Goal: Find specific page/section: Find specific page/section

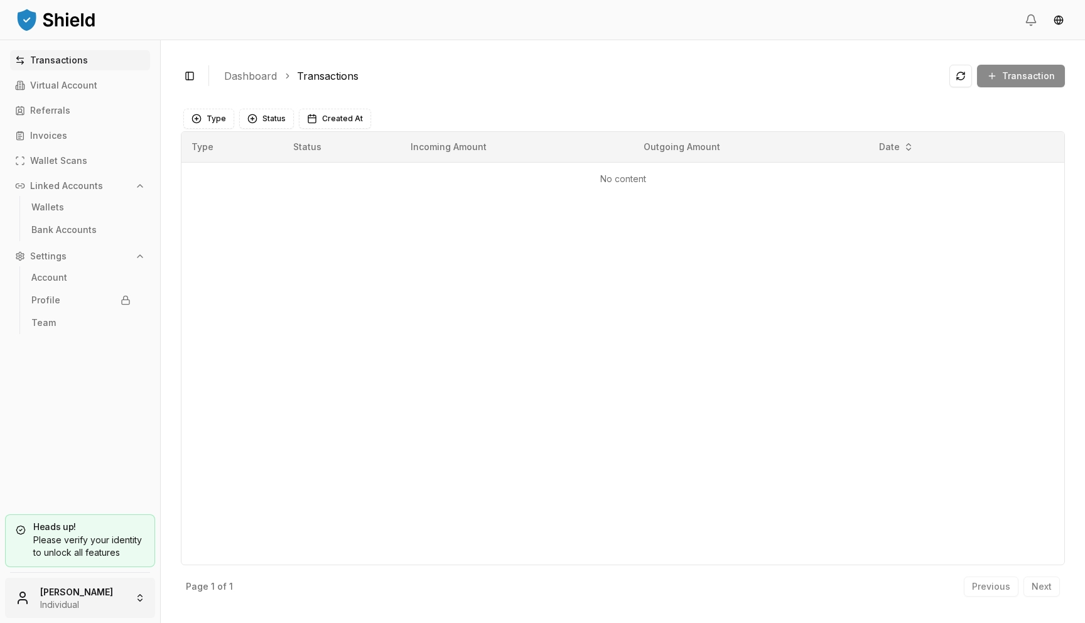
click at [80, 582] on html "Transactions Virtual Account Referrals Invoices Wallet Scans Linked Accounts Wa…" at bounding box center [542, 311] width 1085 height 623
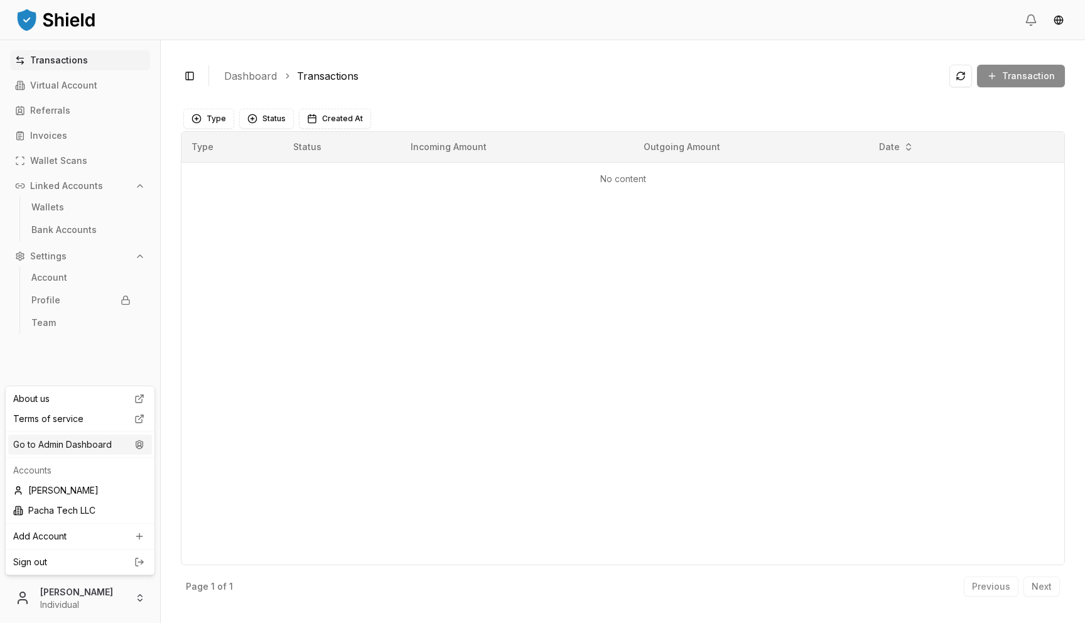
click at [128, 438] on div "Go to Admin Dashboard" at bounding box center [80, 444] width 144 height 20
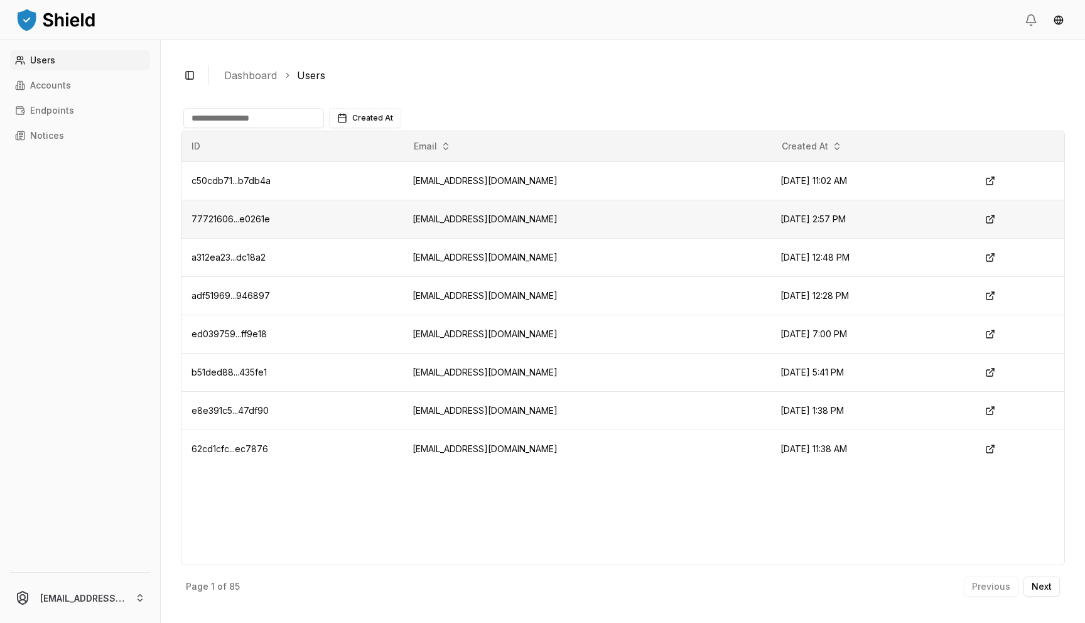
click at [442, 222] on td "[EMAIL_ADDRESS][DOMAIN_NAME]" at bounding box center [586, 219] width 368 height 38
click at [1001, 217] on button at bounding box center [990, 219] width 23 height 23
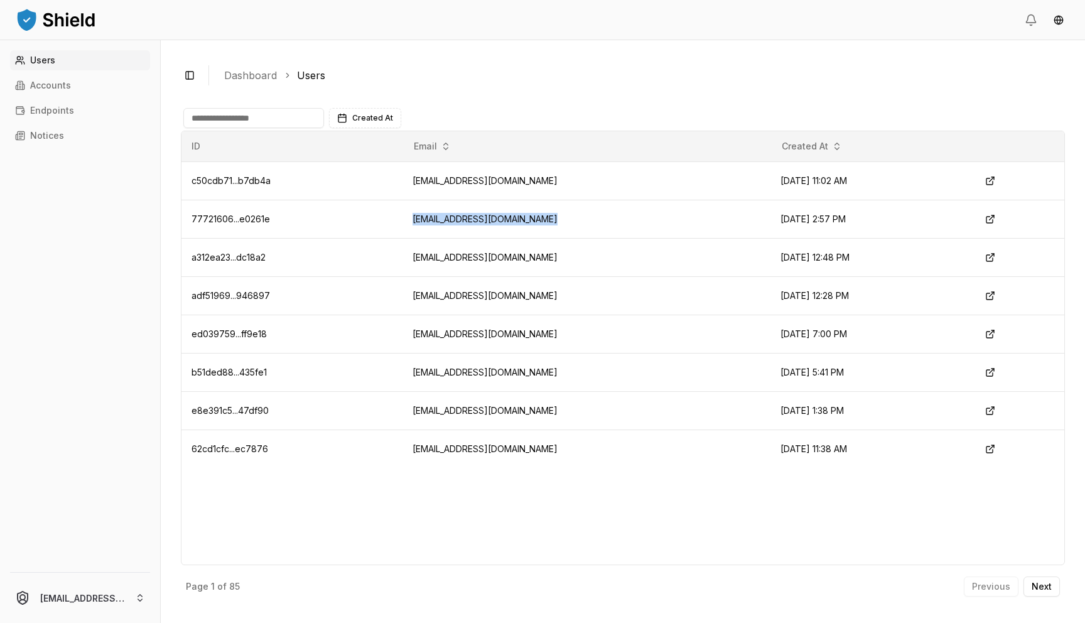
click at [54, 66] on link "Users" at bounding box center [80, 60] width 140 height 20
click at [69, 77] on link "Accounts" at bounding box center [80, 85] width 140 height 20
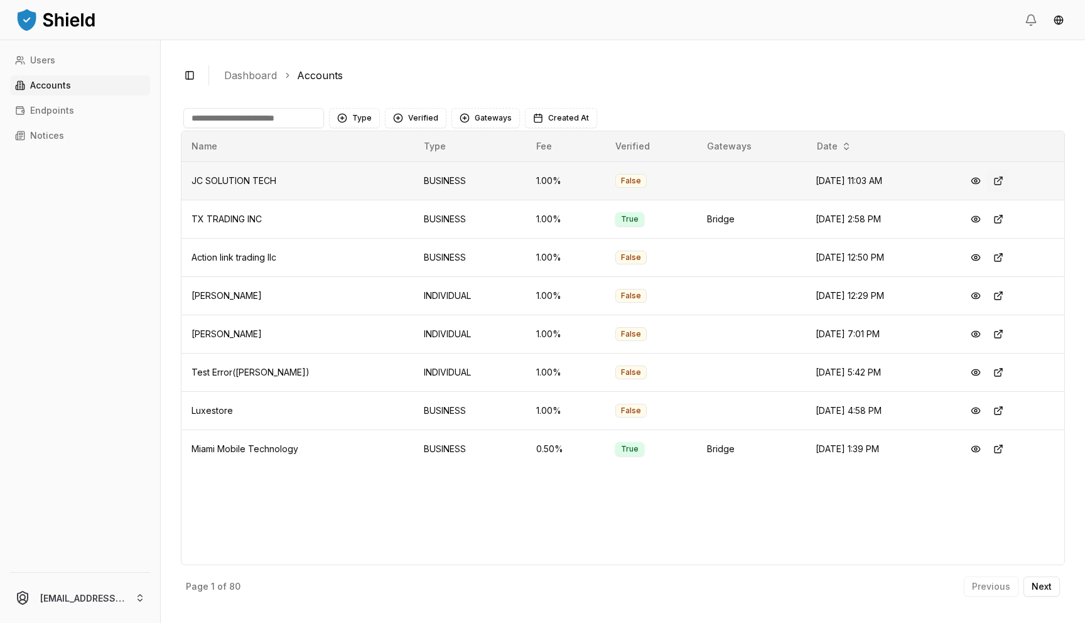
click at [999, 182] on button at bounding box center [998, 180] width 23 height 23
click at [57, 112] on p "Endpoints" at bounding box center [52, 110] width 44 height 9
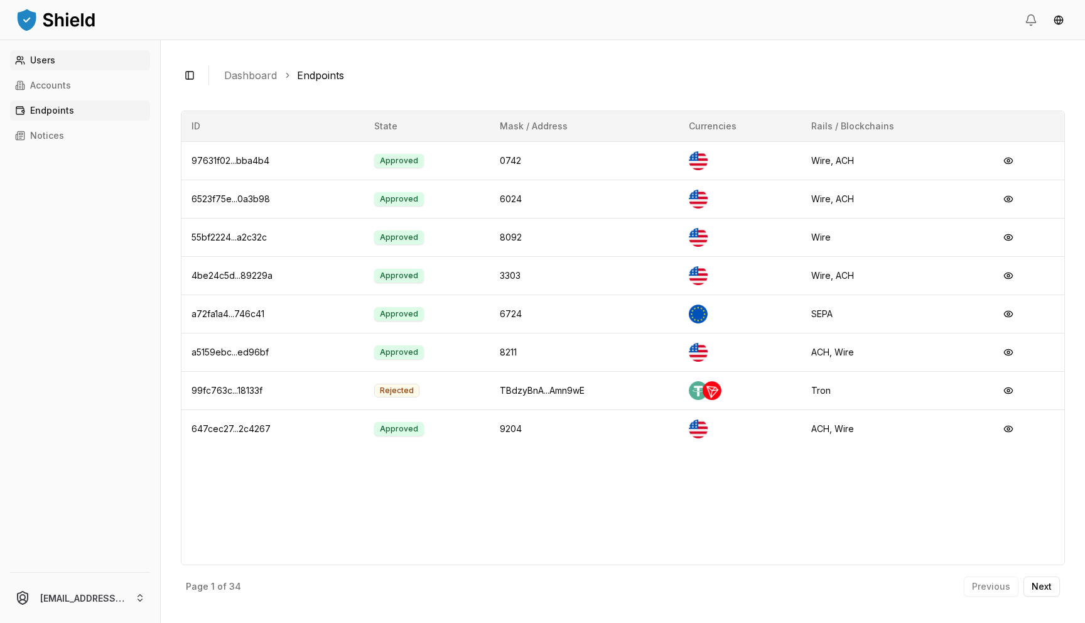
click at [53, 68] on link "Users" at bounding box center [80, 60] width 140 height 20
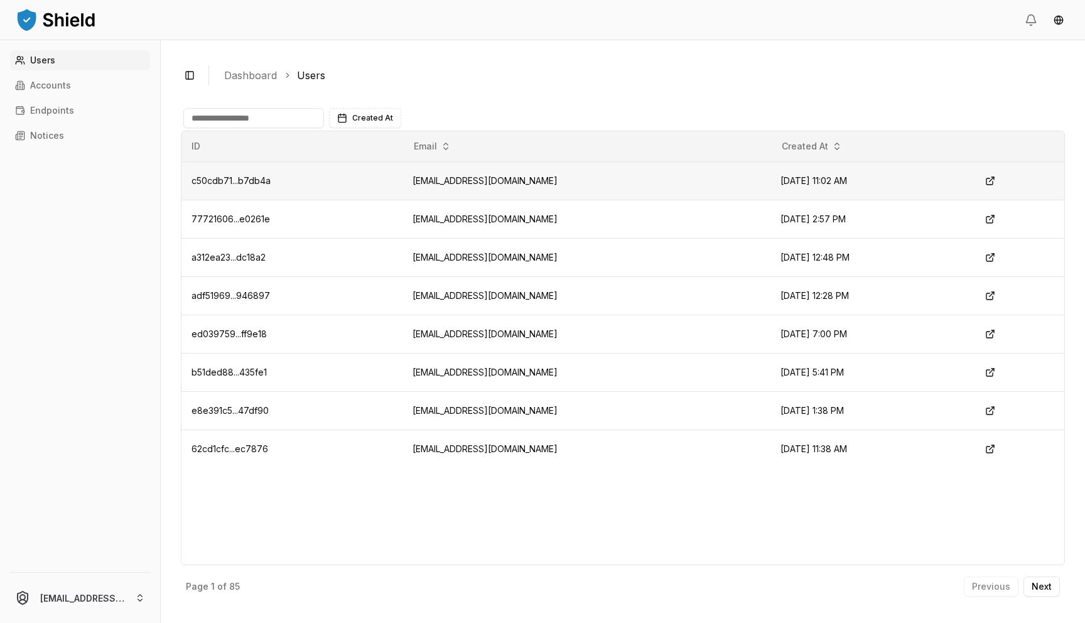
click at [446, 179] on td "[EMAIL_ADDRESS][DOMAIN_NAME]" at bounding box center [586, 180] width 368 height 38
copy td "[EMAIL_ADDRESS][DOMAIN_NAME]"
click at [434, 251] on td "[EMAIL_ADDRESS][DOMAIN_NAME]" at bounding box center [586, 257] width 368 height 38
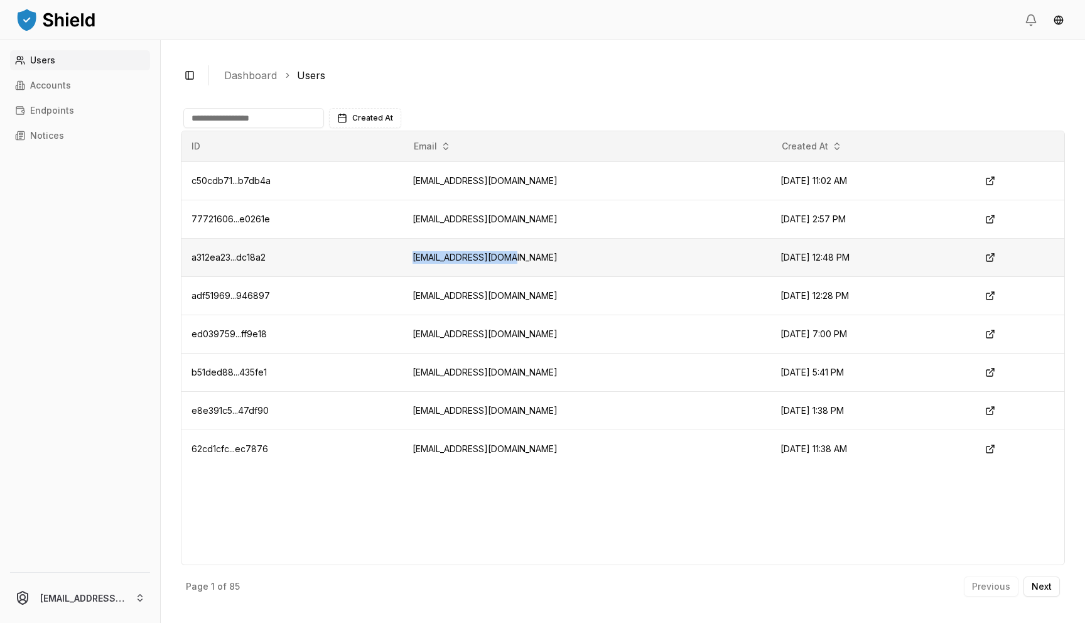
click at [434, 251] on td "[EMAIL_ADDRESS][DOMAIN_NAME]" at bounding box center [586, 257] width 368 height 38
click at [528, 370] on td "[EMAIL_ADDRESS][DOMAIN_NAME]" at bounding box center [586, 372] width 368 height 38
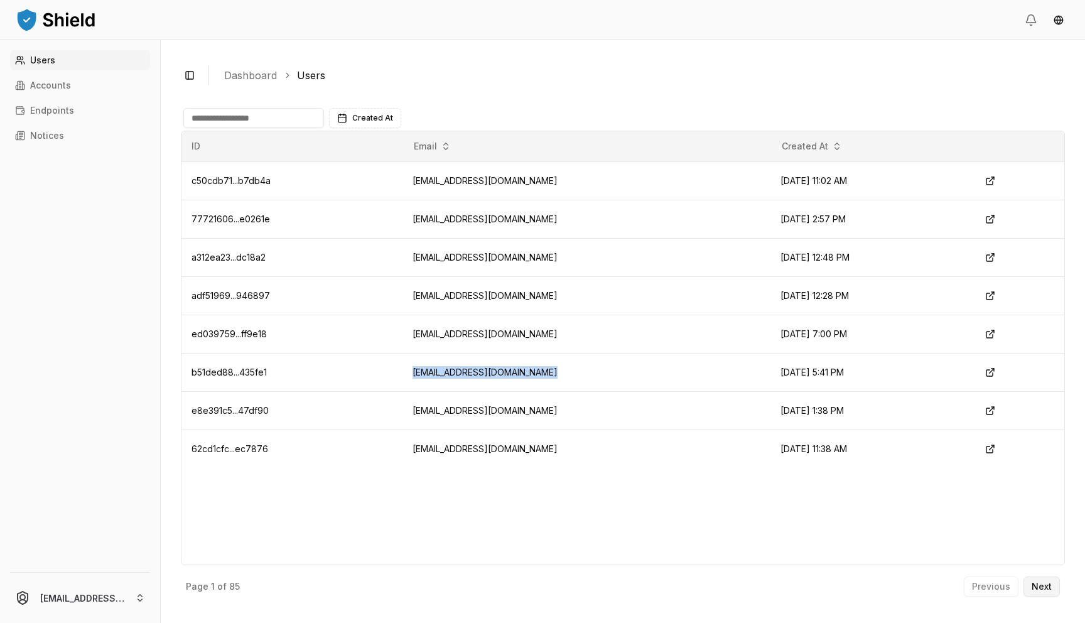
click at [1051, 587] on p "Next" at bounding box center [1041, 586] width 20 height 9
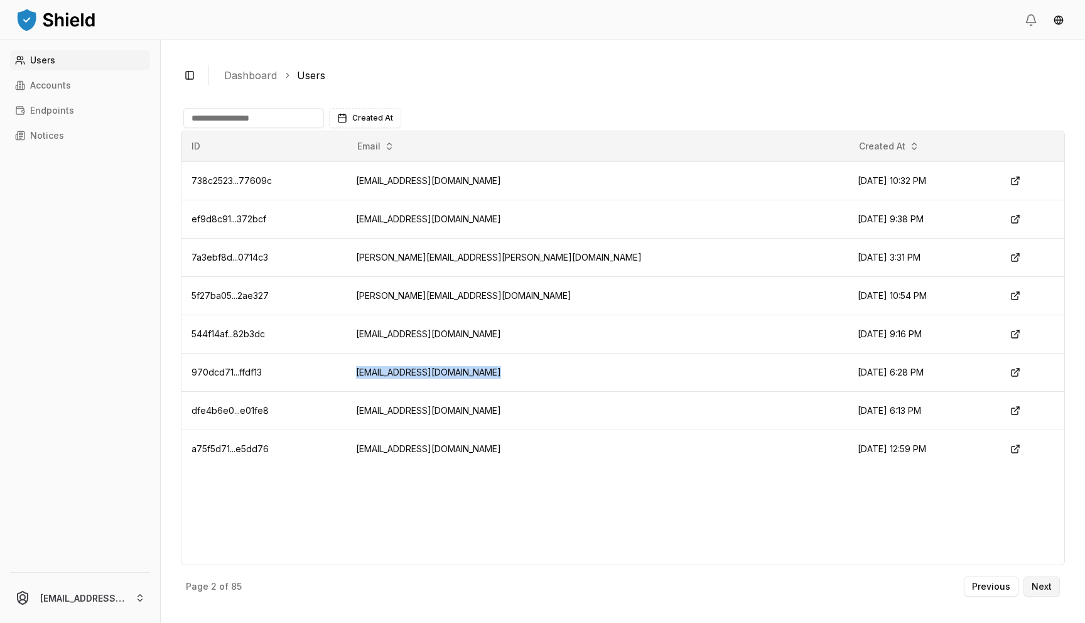
click at [1031, 588] on p "Next" at bounding box center [1041, 586] width 20 height 9
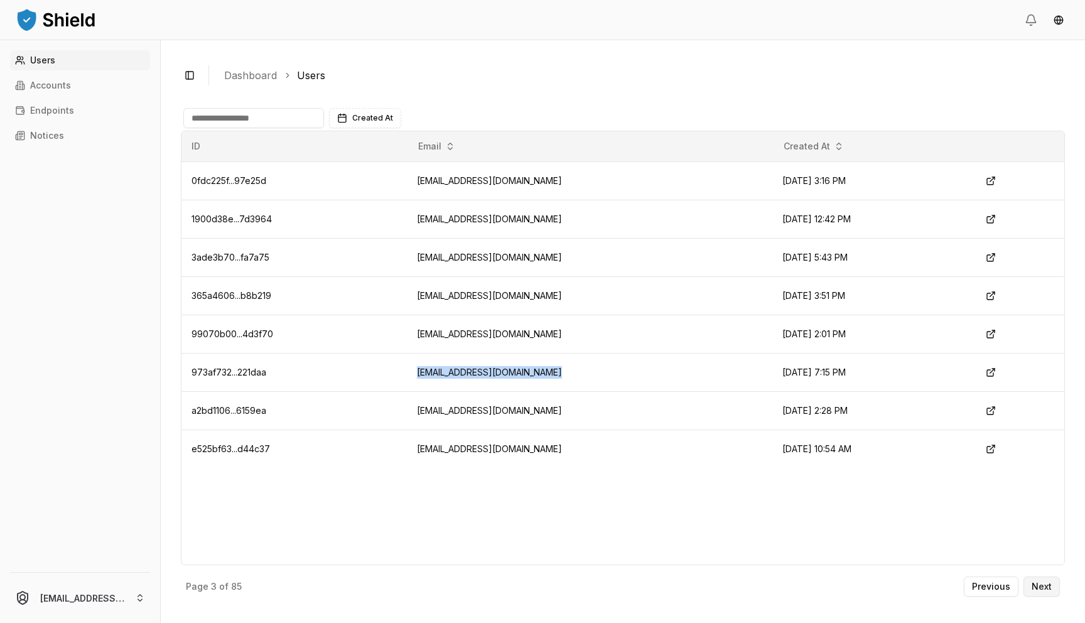
click at [1031, 588] on p "Next" at bounding box center [1041, 586] width 20 height 9
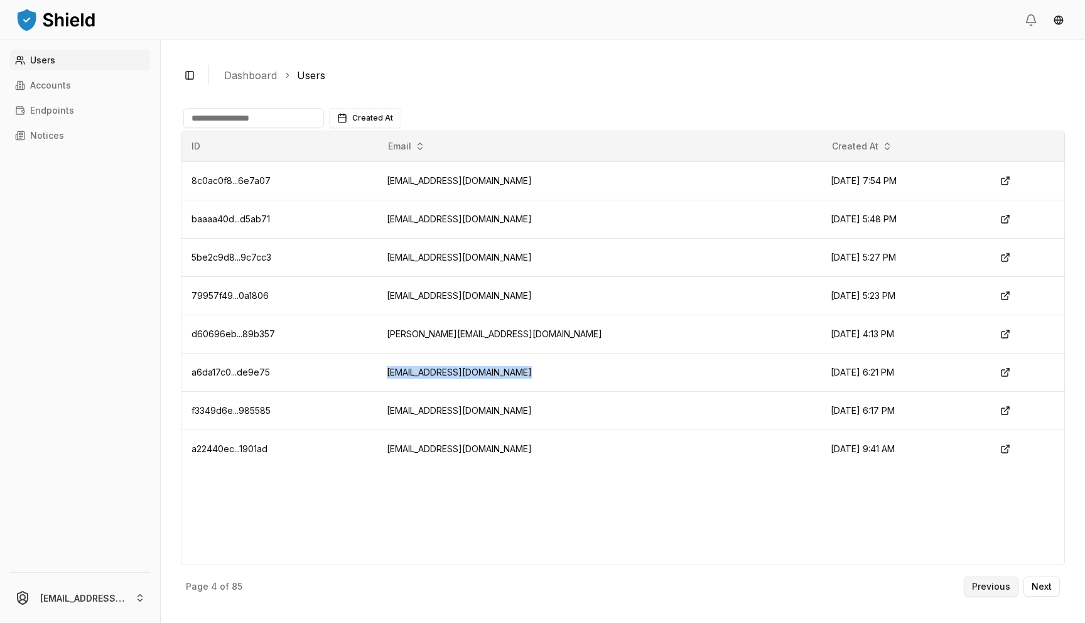
click at [987, 586] on p "Previous" at bounding box center [991, 586] width 38 height 9
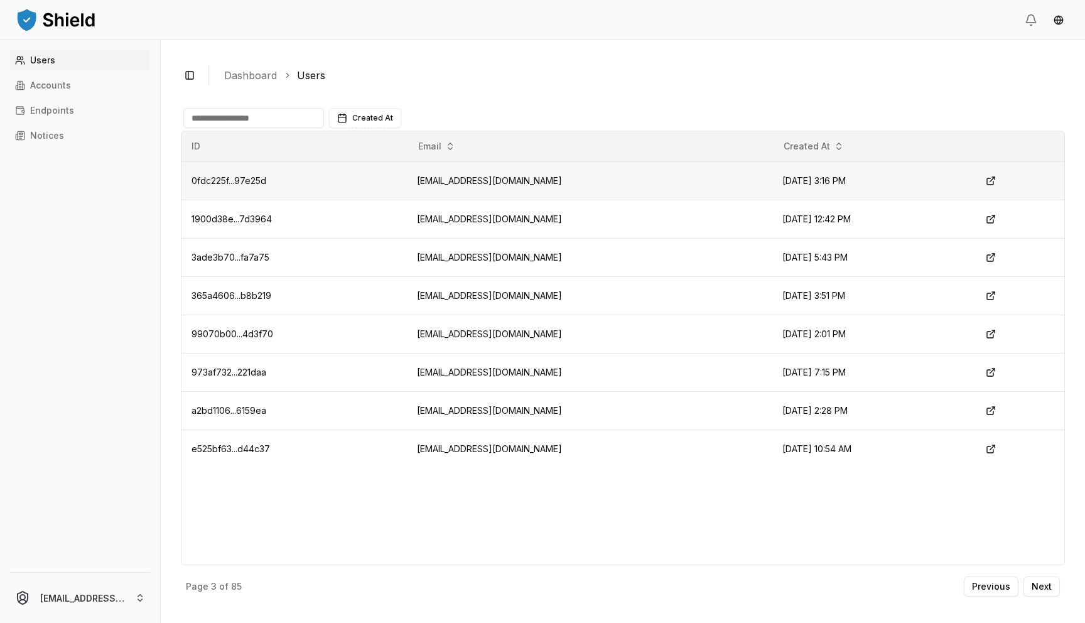
click at [475, 180] on td "[EMAIL_ADDRESS][DOMAIN_NAME]" at bounding box center [589, 180] width 365 height 38
copy td "[EMAIL_ADDRESS][DOMAIN_NAME]"
click at [1043, 587] on p "Next" at bounding box center [1041, 586] width 20 height 9
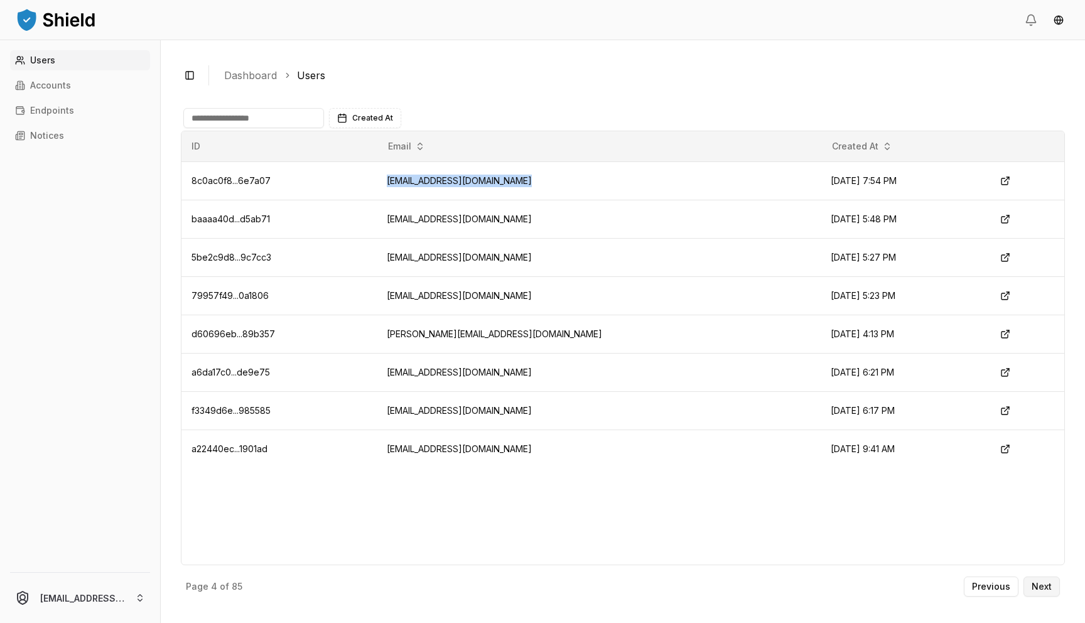
click at [1041, 587] on p "Next" at bounding box center [1041, 586] width 20 height 9
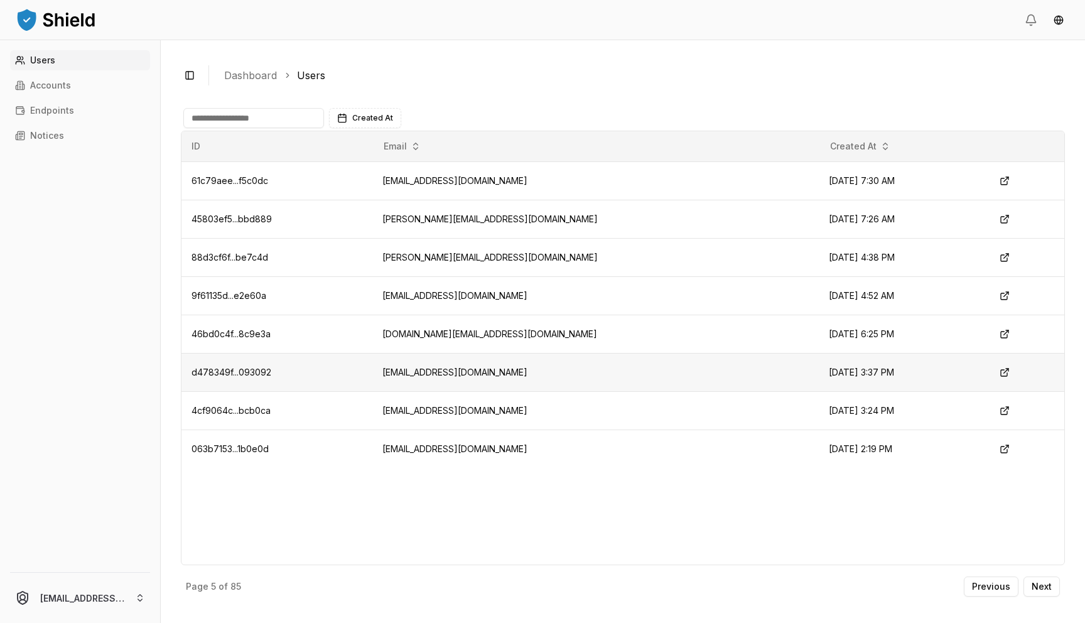
click at [496, 374] on td "[EMAIL_ADDRESS][DOMAIN_NAME]" at bounding box center [595, 372] width 447 height 38
click at [496, 373] on td "[EMAIL_ADDRESS][DOMAIN_NAME]" at bounding box center [595, 372] width 447 height 38
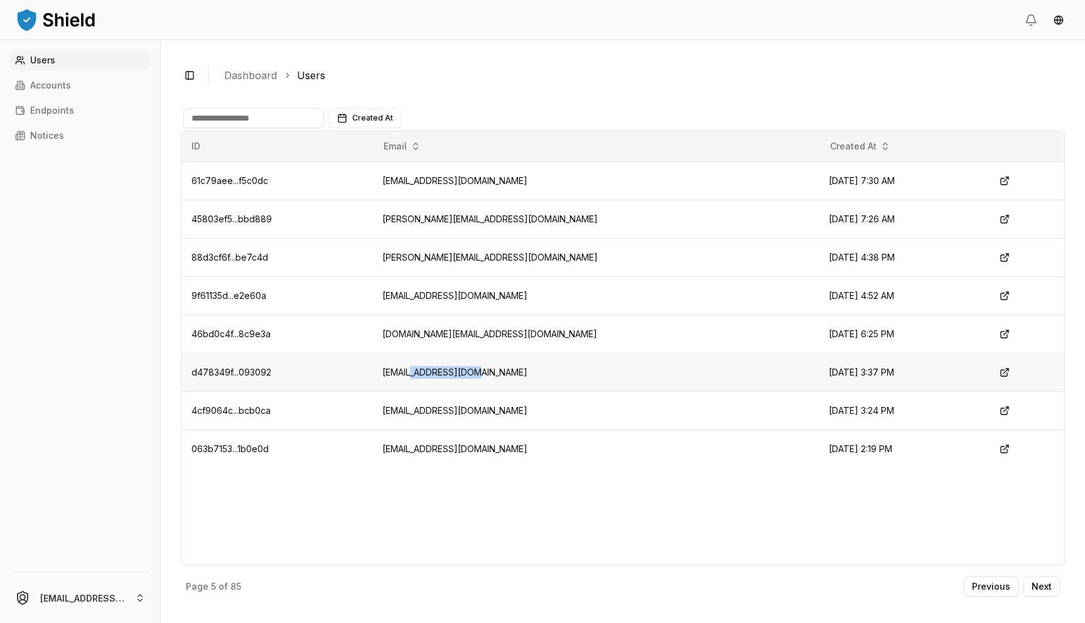
click at [496, 373] on td "[EMAIL_ADDRESS][DOMAIN_NAME]" at bounding box center [595, 372] width 447 height 38
copy td "[EMAIL_ADDRESS][DOMAIN_NAME]"
click at [443, 409] on td "[EMAIL_ADDRESS][DOMAIN_NAME]" at bounding box center [595, 410] width 447 height 38
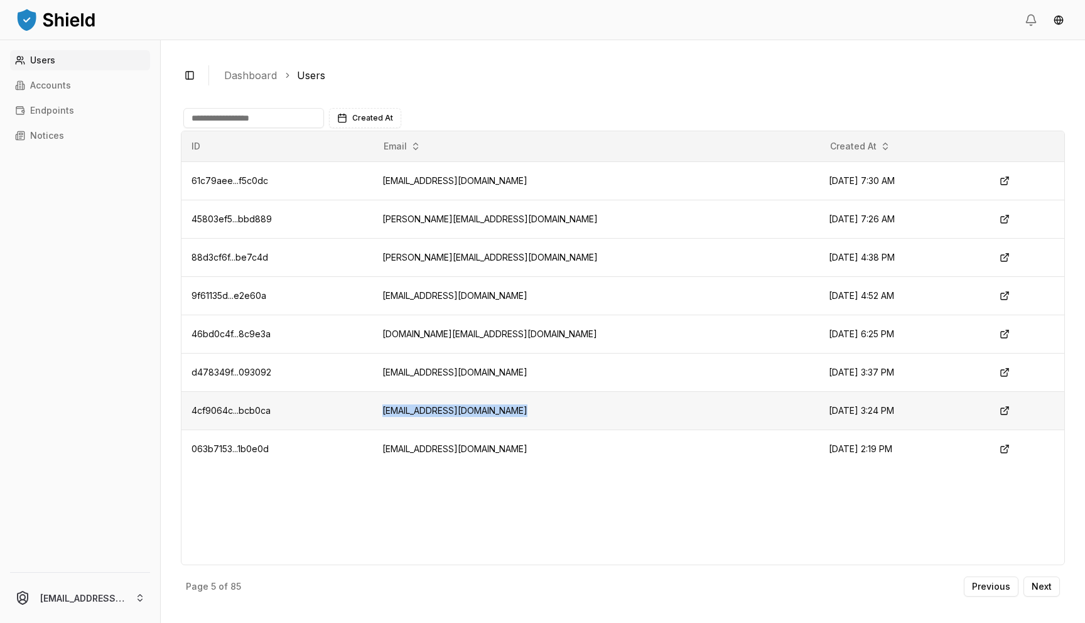
click at [443, 409] on td "[EMAIL_ADDRESS][DOMAIN_NAME]" at bounding box center [595, 410] width 447 height 38
copy td "[EMAIL_ADDRESS][DOMAIN_NAME]"
click at [1034, 584] on p "Next" at bounding box center [1041, 586] width 20 height 9
click at [770, 20] on header at bounding box center [542, 20] width 1085 height 40
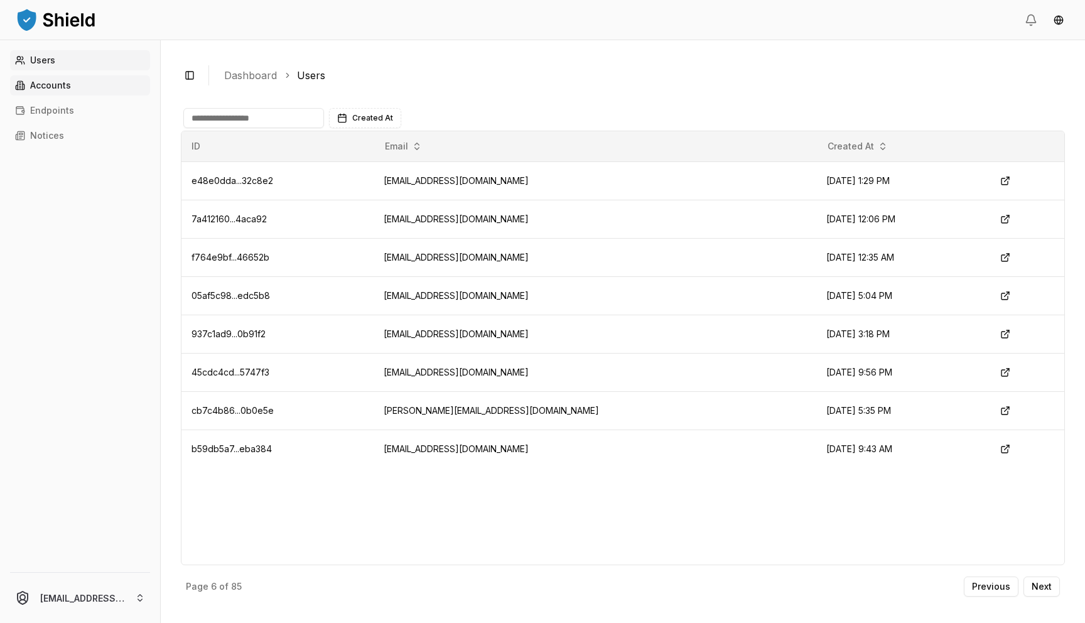
click at [110, 95] on link "Accounts" at bounding box center [80, 85] width 140 height 20
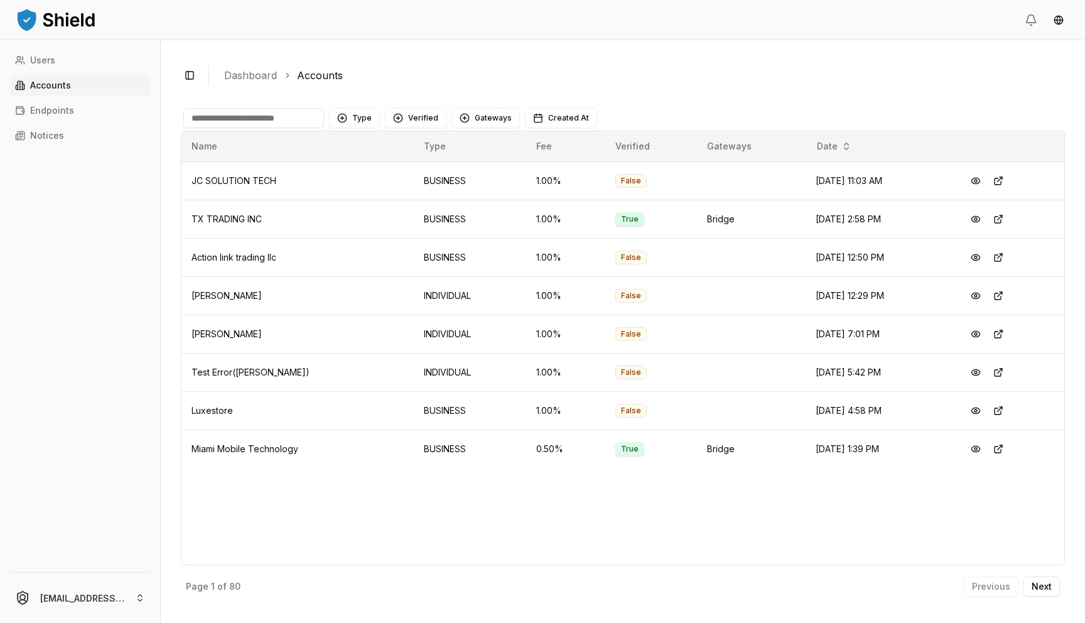
click at [236, 118] on input at bounding box center [253, 118] width 141 height 20
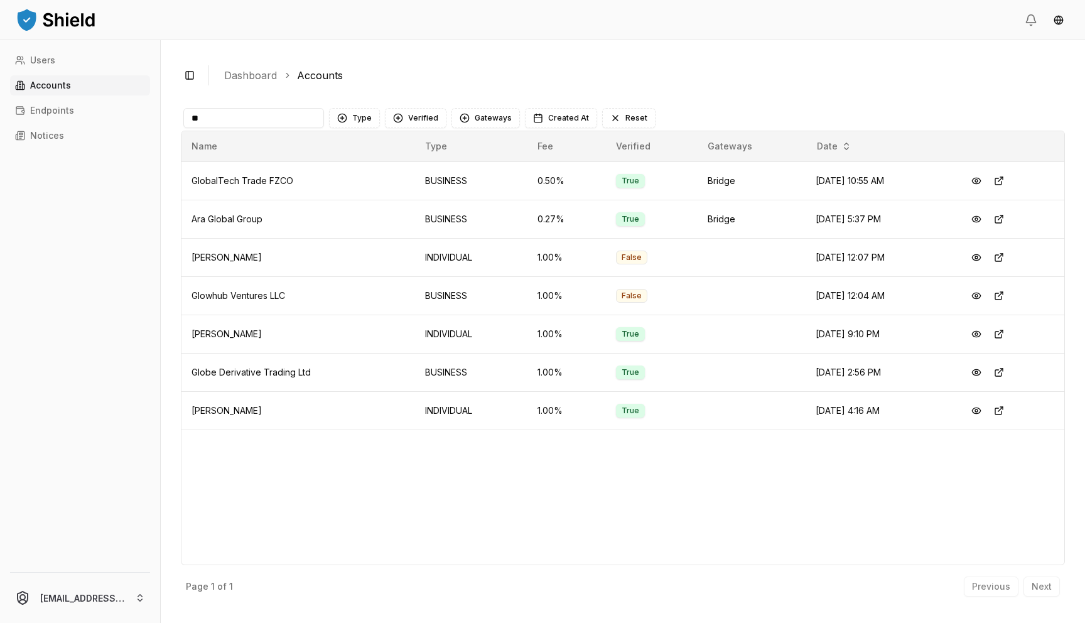
type input "*"
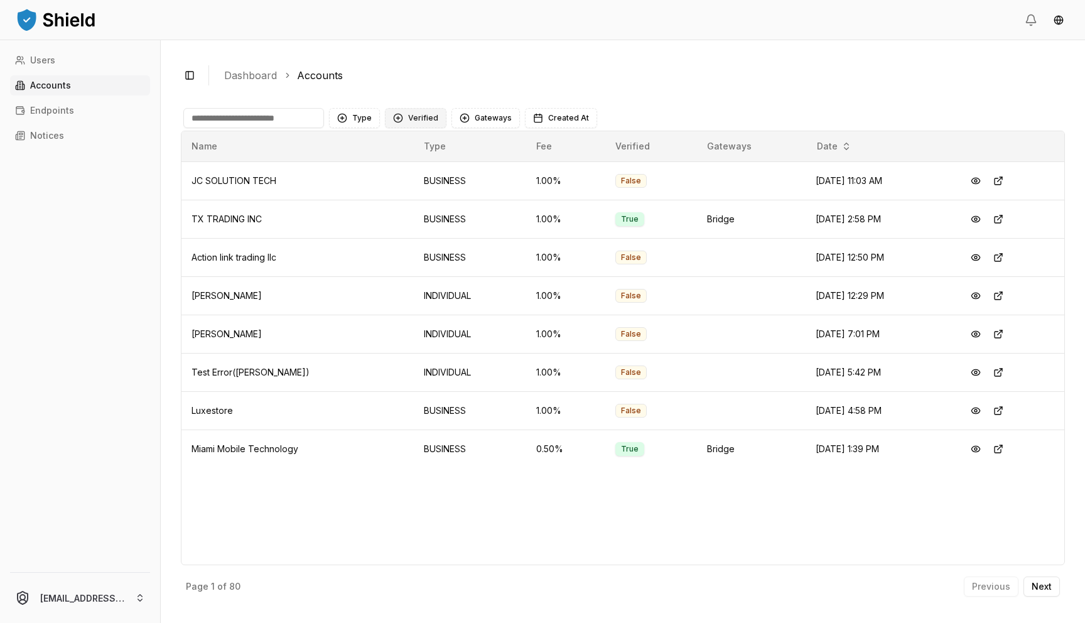
click at [399, 115] on button "Verified" at bounding box center [416, 118] width 62 height 20
click at [404, 190] on div "NOT VERIFIED" at bounding box center [446, 190] width 119 height 20
click at [350, 102] on main "Type Verified 1 NOT VERIFIED Gateways Created At Reset Name Type Fee Verified G…" at bounding box center [623, 351] width 884 height 502
click at [348, 107] on div "Type Verified 1 NOT VERIFIED Gateways Created At Reset" at bounding box center [623, 117] width 884 height 25
click at [350, 122] on button "Type" at bounding box center [354, 118] width 51 height 20
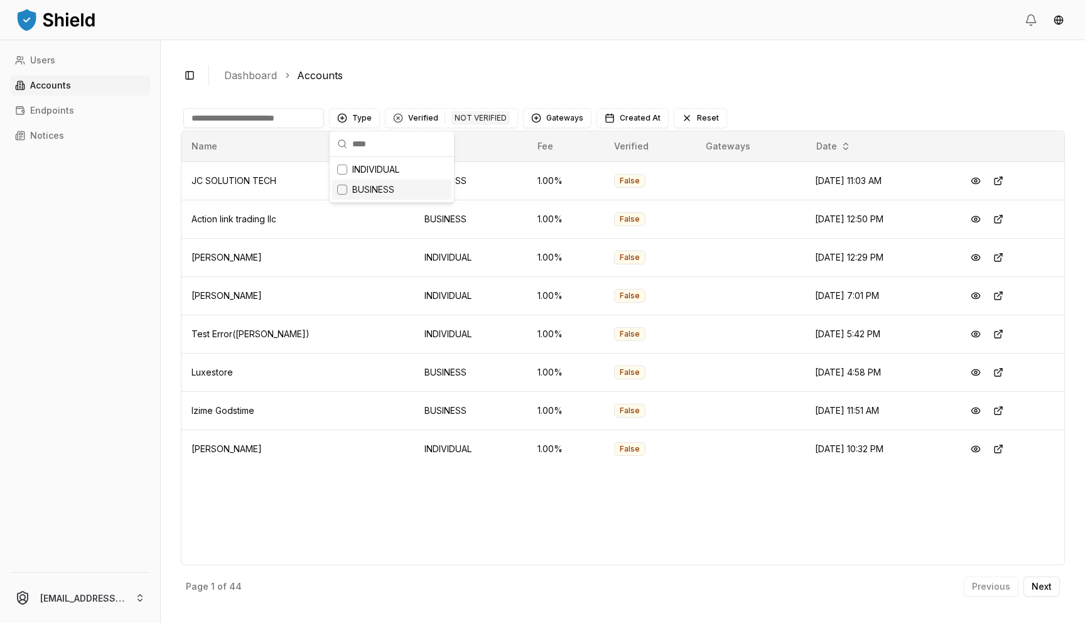
click at [353, 199] on div "BUSINESS" at bounding box center [391, 190] width 119 height 20
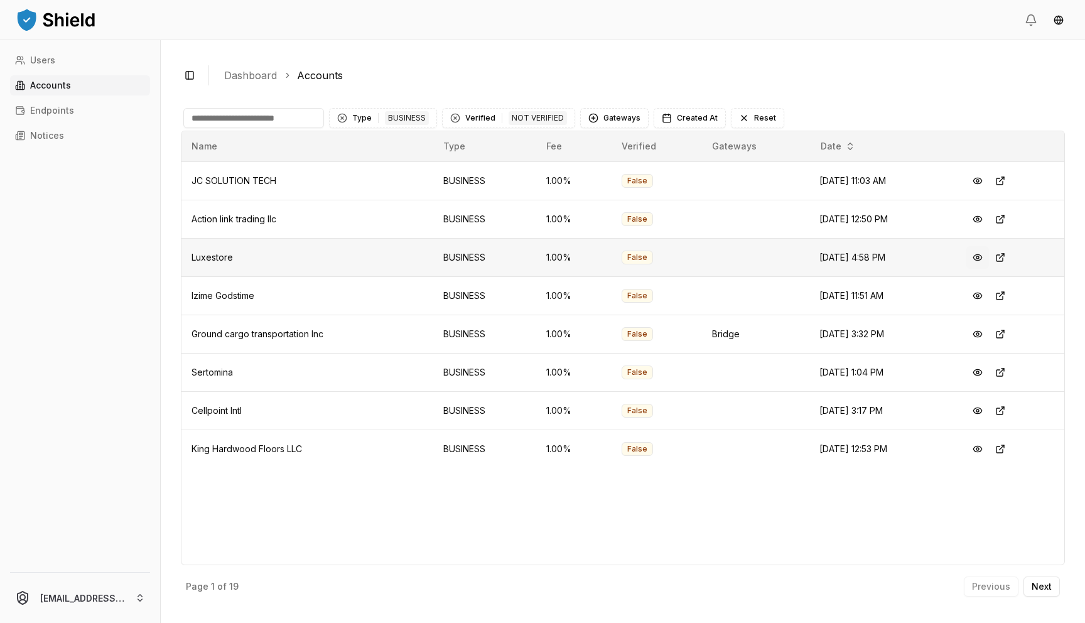
click at [977, 259] on button at bounding box center [977, 257] width 23 height 23
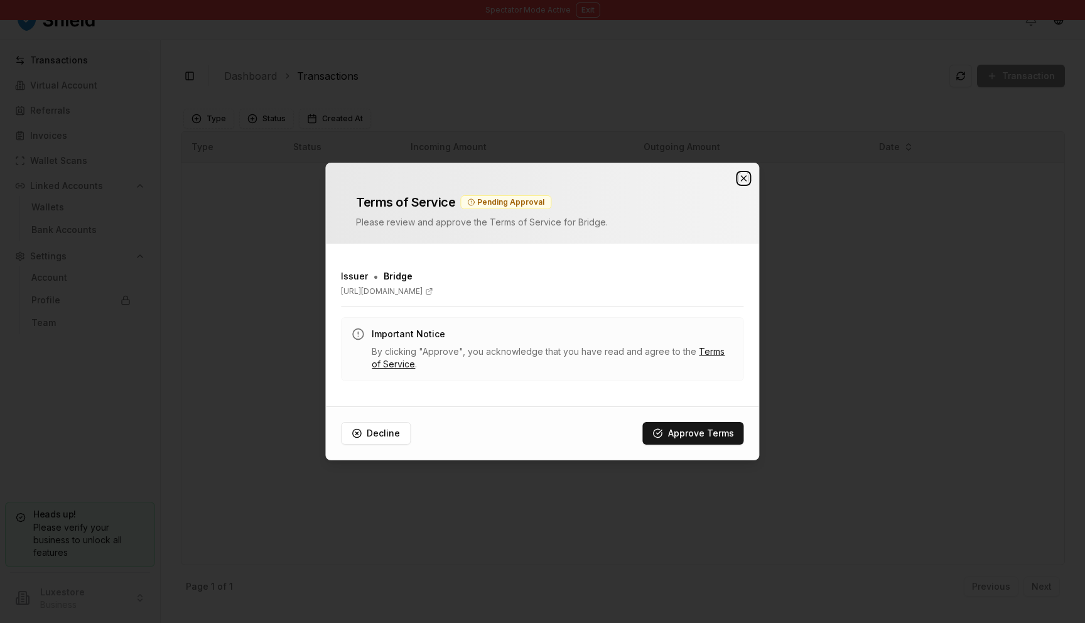
click at [745, 177] on icon "button" at bounding box center [744, 178] width 10 height 10
